Goal: Task Accomplishment & Management: Manage account settings

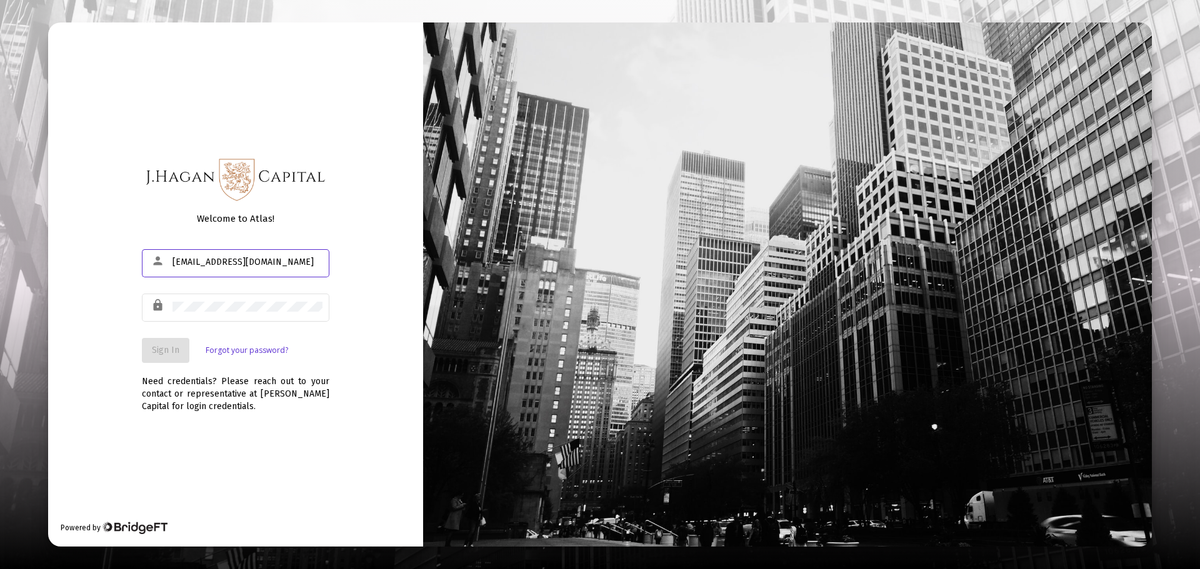
type input "[EMAIL_ADDRESS][DOMAIN_NAME]"
click at [162, 361] on button "Sign In" at bounding box center [165, 350] width 47 height 25
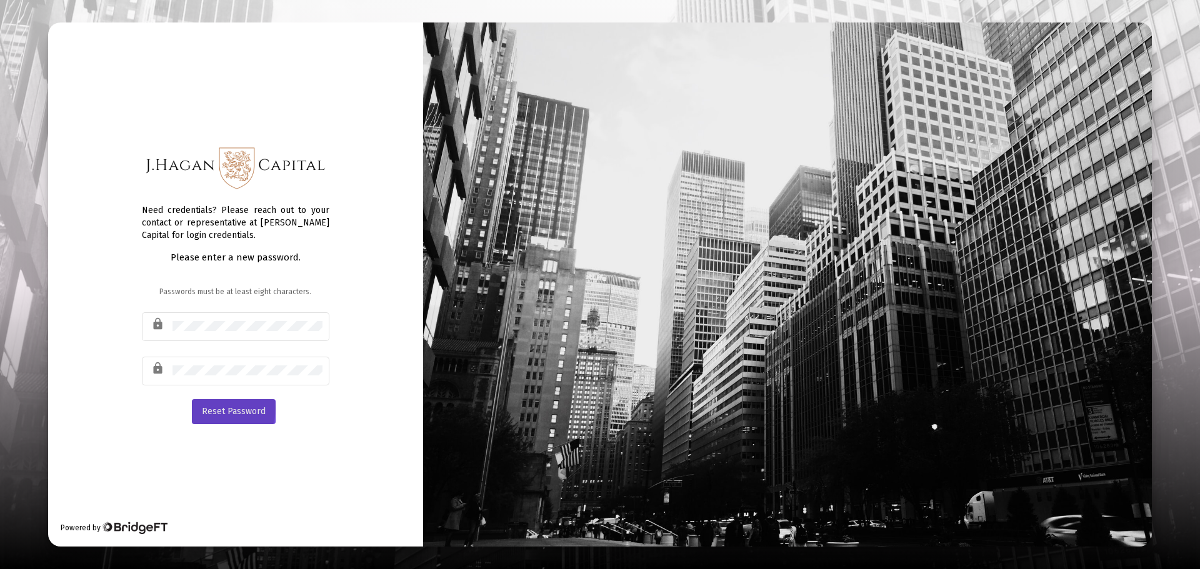
click at [221, 408] on span "Reset Password" at bounding box center [234, 411] width 64 height 11
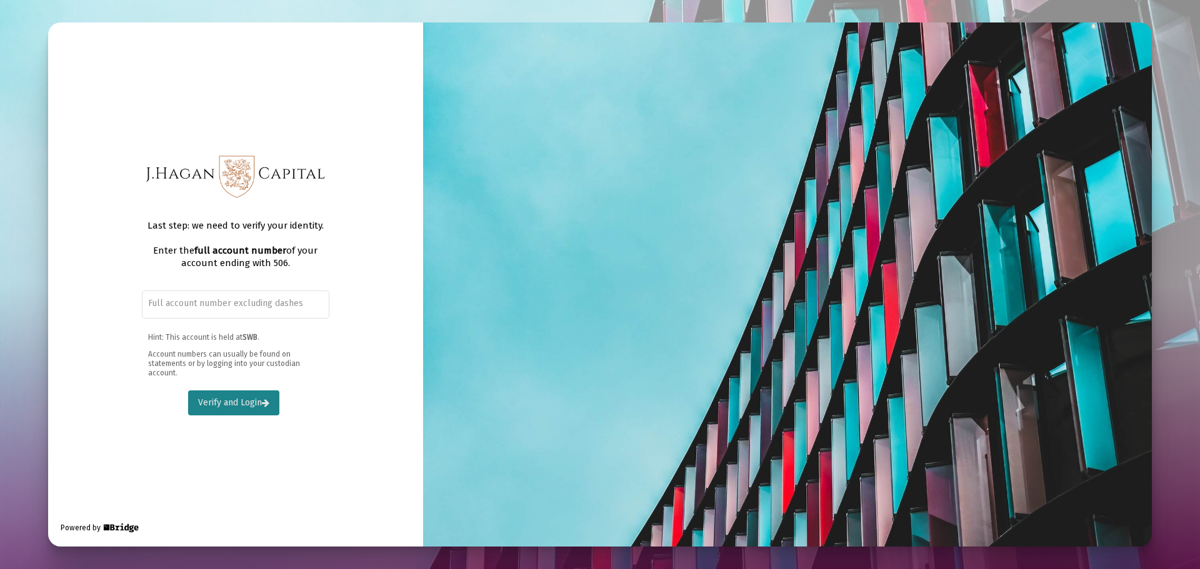
click at [221, 404] on span "Verify and Login" at bounding box center [233, 402] width 71 height 11
click at [222, 404] on span "Verify and Login" at bounding box center [233, 402] width 71 height 11
click at [212, 441] on div "Last step: we need to verify your identity. Enter the full account number of yo…" at bounding box center [235, 284] width 375 height 524
click at [217, 411] on button "Verify and Login" at bounding box center [233, 403] width 91 height 25
click at [221, 303] on input "text" at bounding box center [235, 304] width 174 height 10
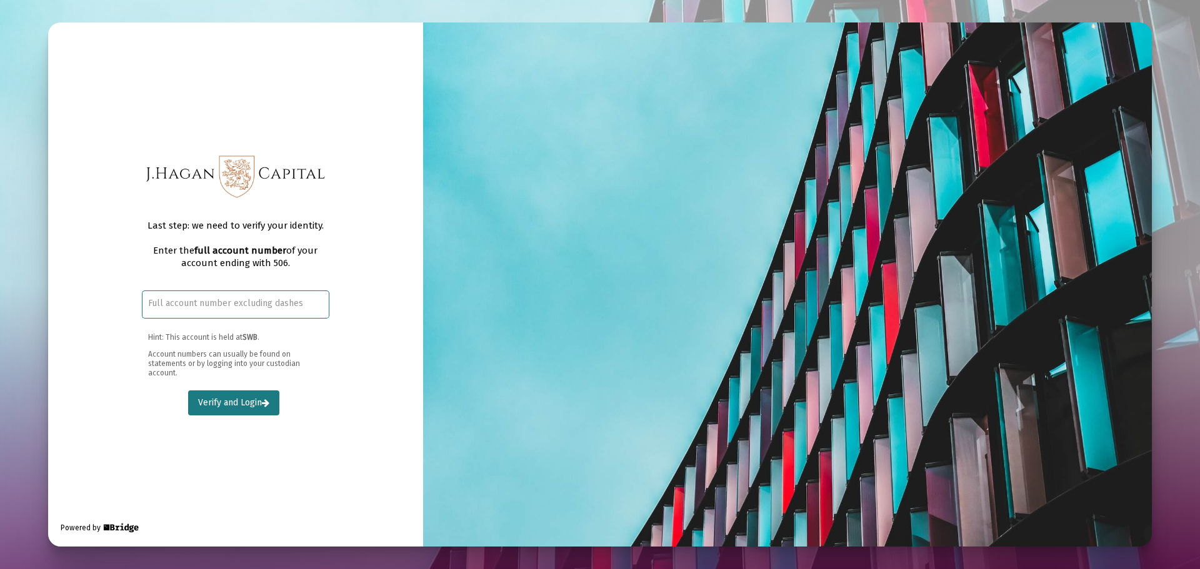
click at [171, 302] on input "text" at bounding box center [235, 304] width 174 height 10
type input "24358506"
click at [190, 399] on button "Verify and Login" at bounding box center [233, 403] width 91 height 25
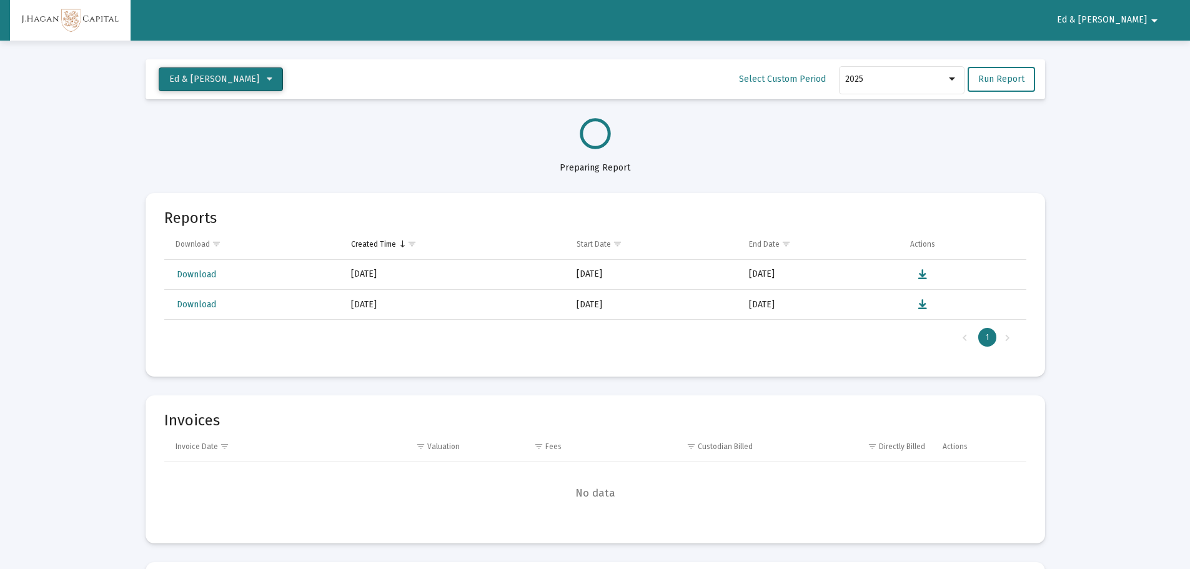
click at [261, 76] on span "Ed & [PERSON_NAME]" at bounding box center [220, 79] width 103 height 11
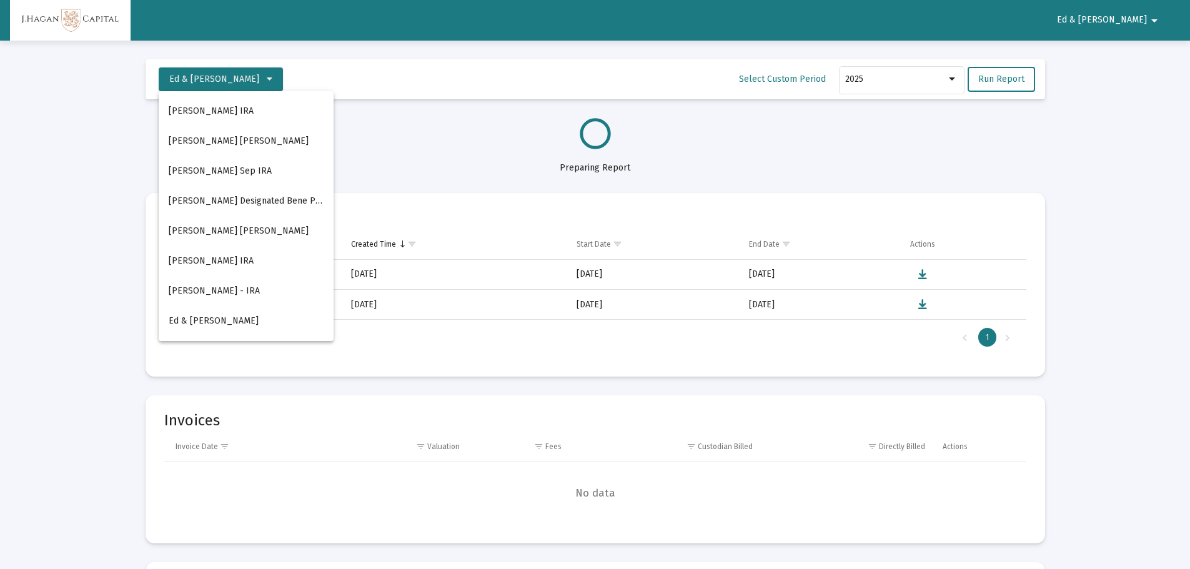
click at [375, 105] on div at bounding box center [595, 284] width 1190 height 569
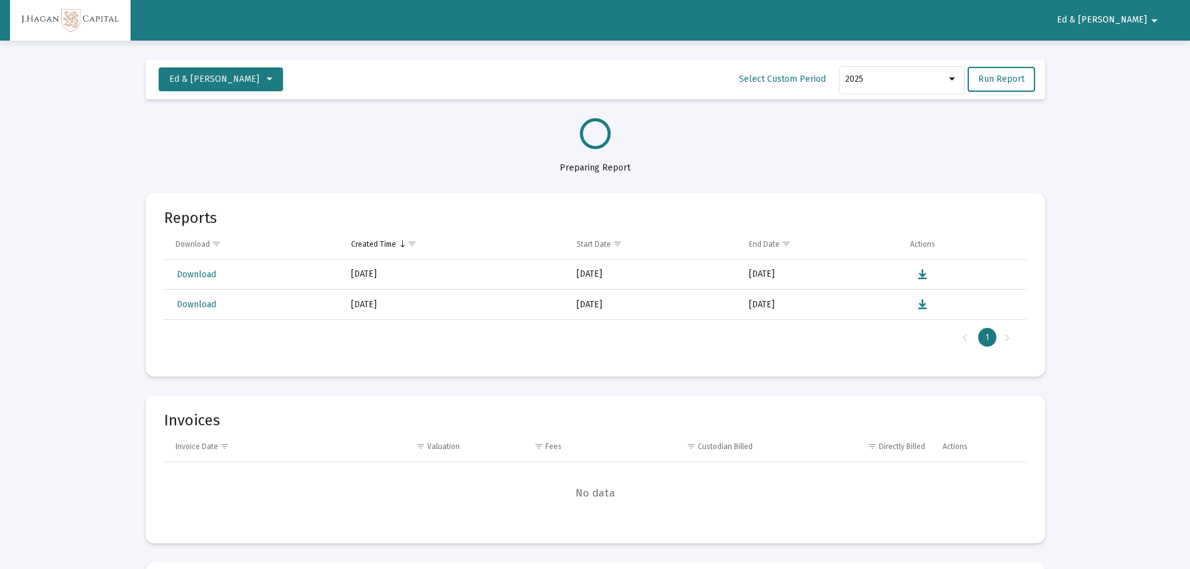
click at [1123, 12] on button "Ed & [PERSON_NAME]" at bounding box center [1109, 19] width 135 height 25
drag, startPoint x: 1089, startPoint y: 119, endPoint x: 1064, endPoint y: 132, distance: 27.9
click at [1087, 121] on div at bounding box center [595, 284] width 1190 height 569
click at [267, 79] on icon at bounding box center [270, 79] width 6 height 9
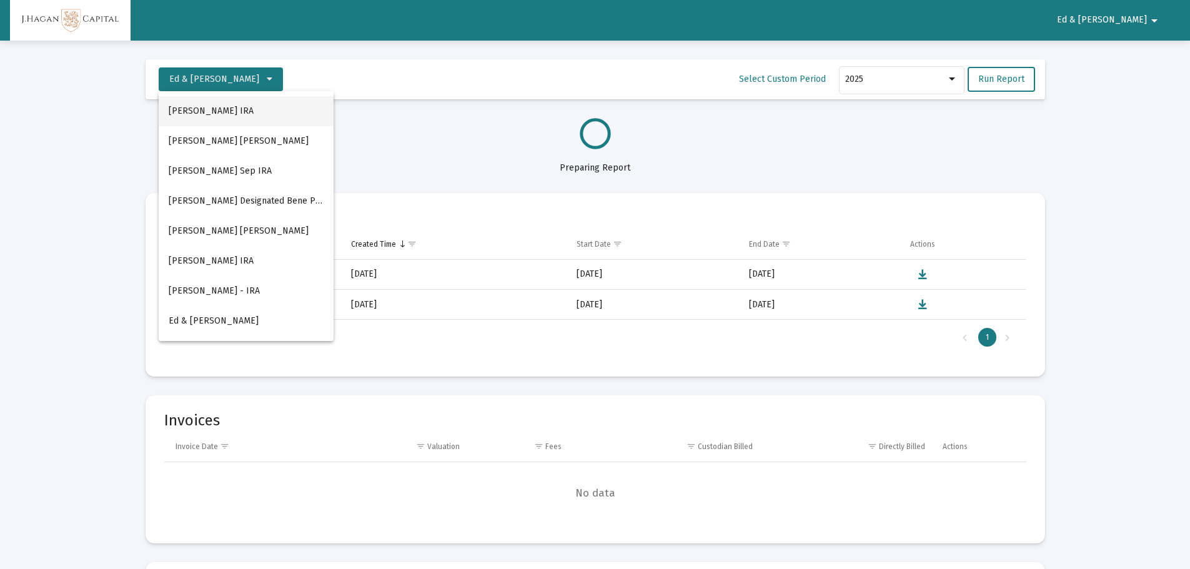
click at [229, 109] on button "[PERSON_NAME] IRA" at bounding box center [246, 111] width 175 height 30
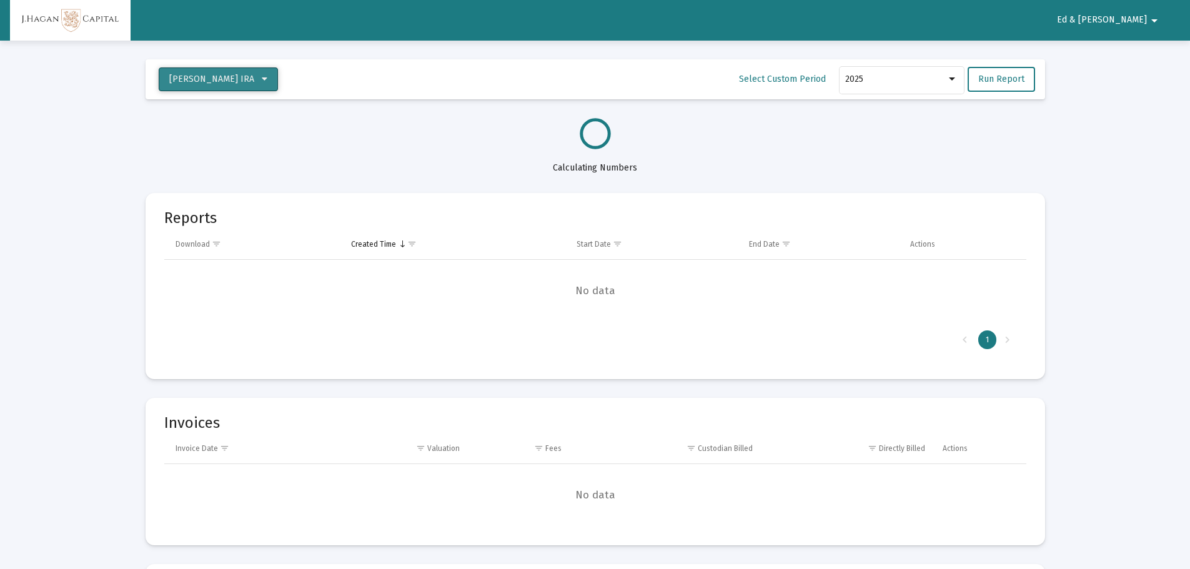
click at [264, 76] on icon at bounding box center [265, 79] width 6 height 9
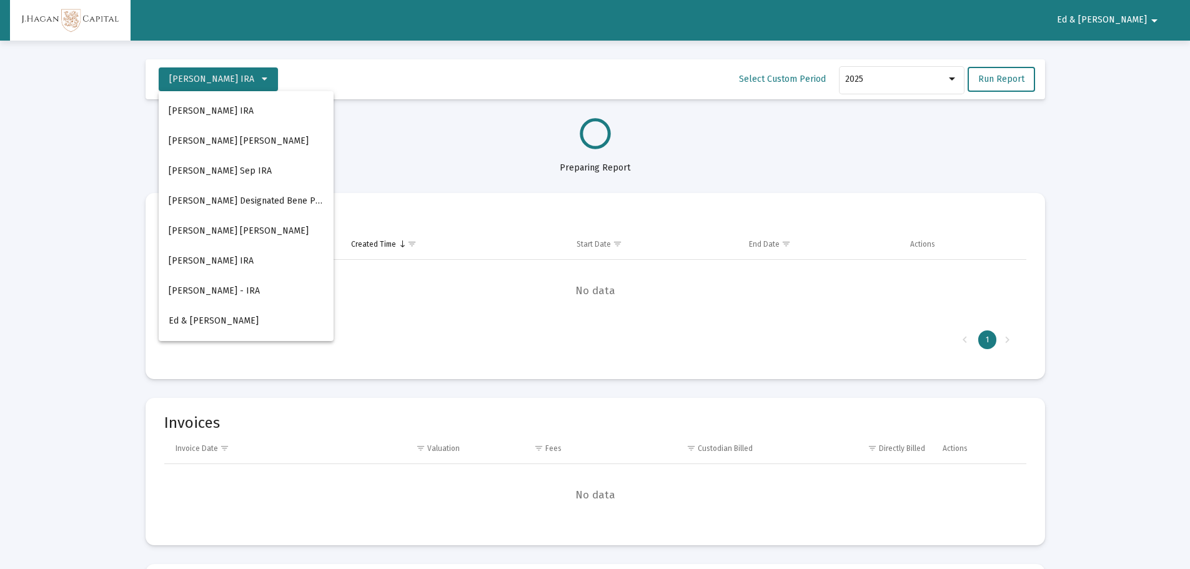
click at [1153, 21] on div at bounding box center [595, 284] width 1190 height 569
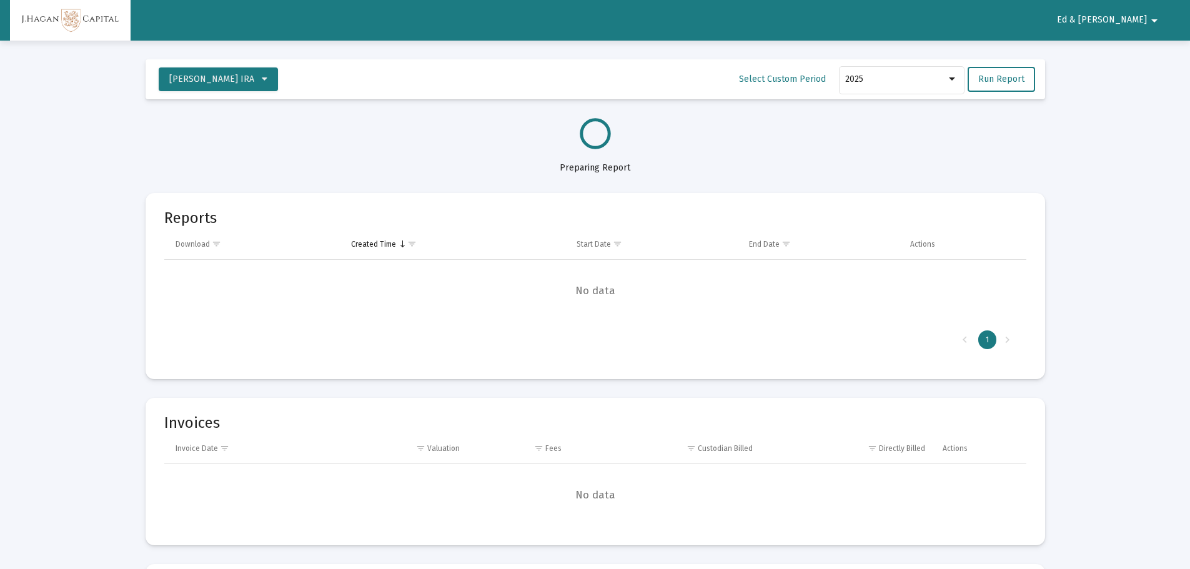
click at [1153, 21] on mat-icon "arrow_drop_down" at bounding box center [1154, 20] width 15 height 25
click at [1126, 17] on div at bounding box center [595, 284] width 1190 height 569
select select "View all"
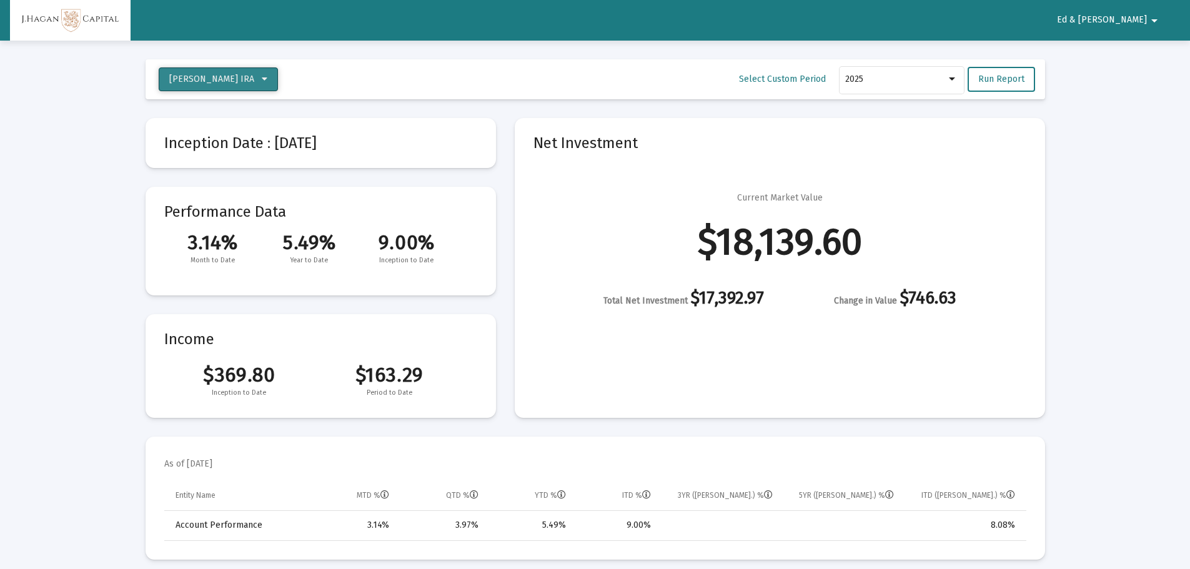
click at [267, 77] on button "[PERSON_NAME] IRA" at bounding box center [218, 79] width 119 height 24
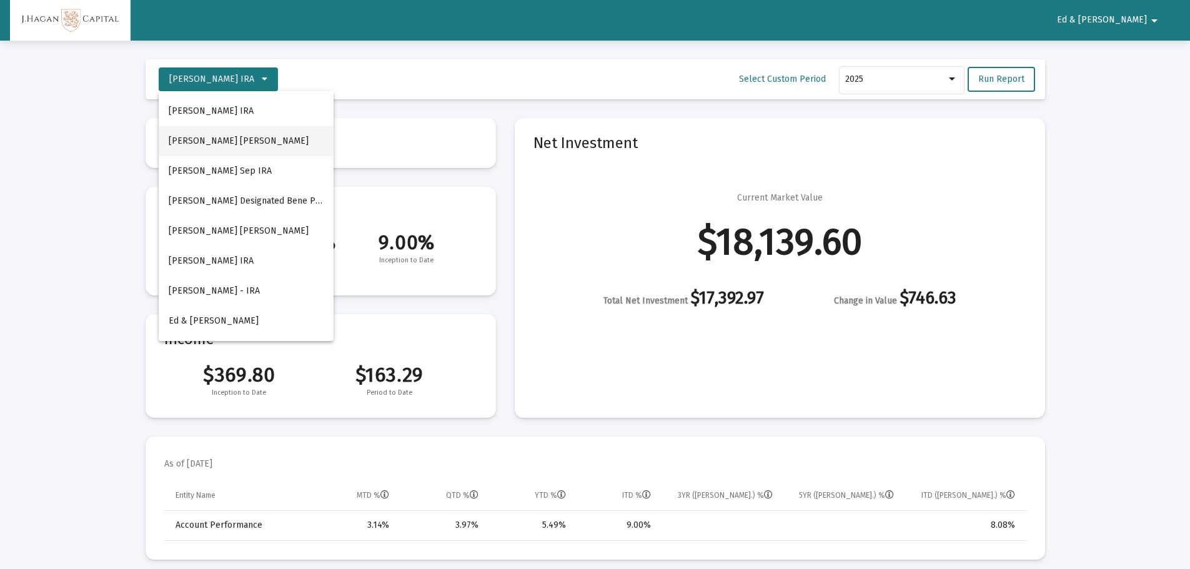
click at [248, 139] on button "[PERSON_NAME] [PERSON_NAME]" at bounding box center [246, 141] width 175 height 30
